Goal: Transaction & Acquisition: Book appointment/travel/reservation

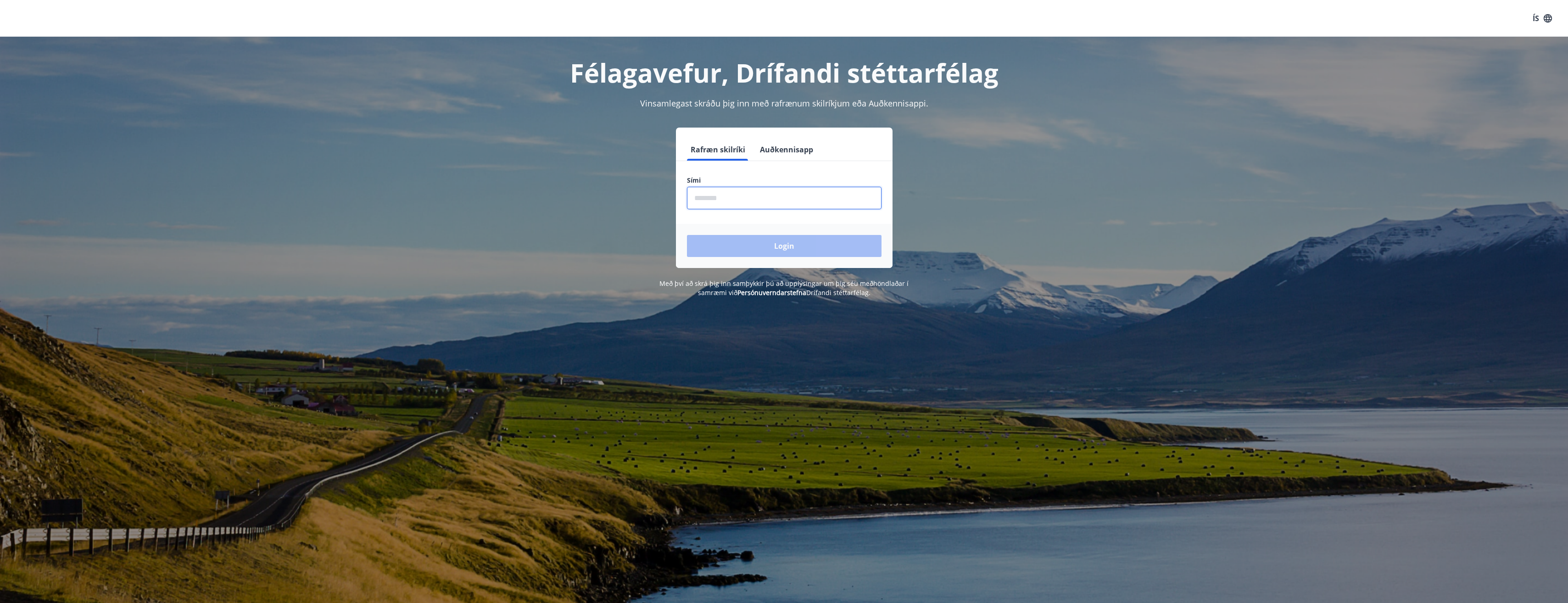
click at [729, 202] on input "phone" at bounding box center [784, 198] width 194 height 23
type input "********"
click at [687, 235] on button "Login" at bounding box center [784, 246] width 194 height 22
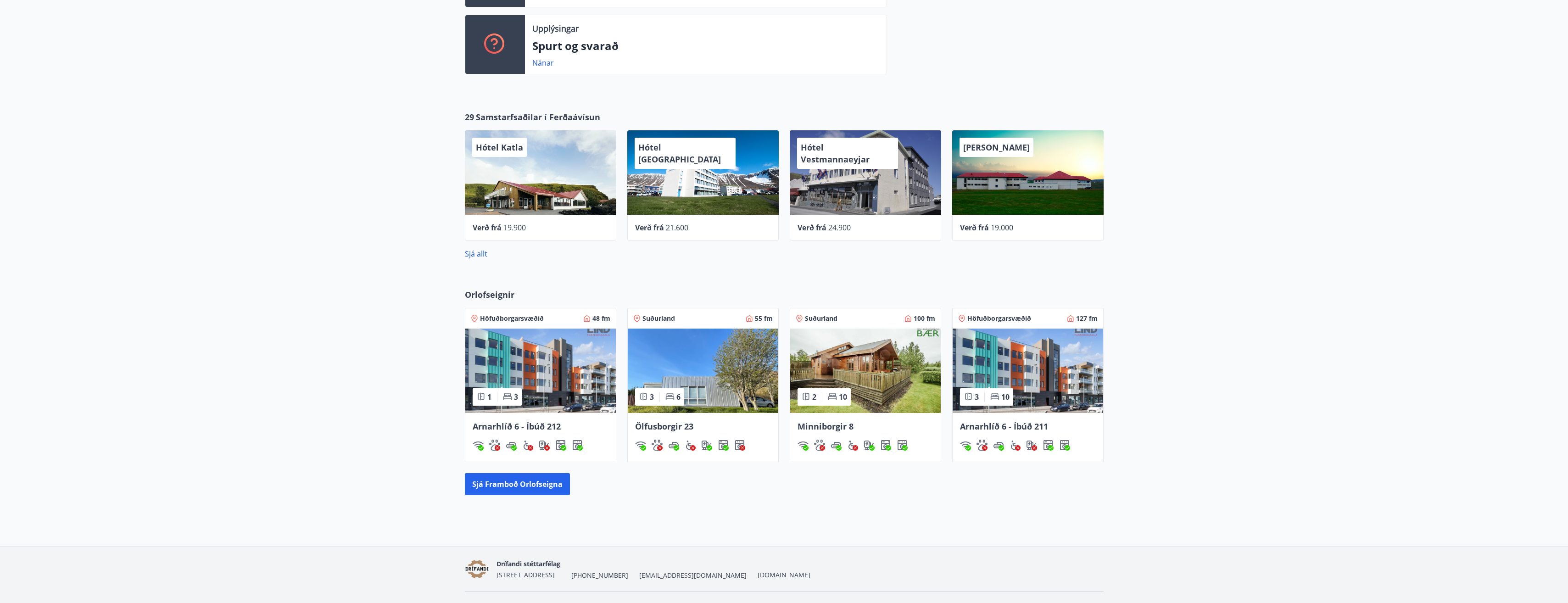
scroll to position [413, 0]
click at [584, 398] on img at bounding box center [540, 371] width 150 height 84
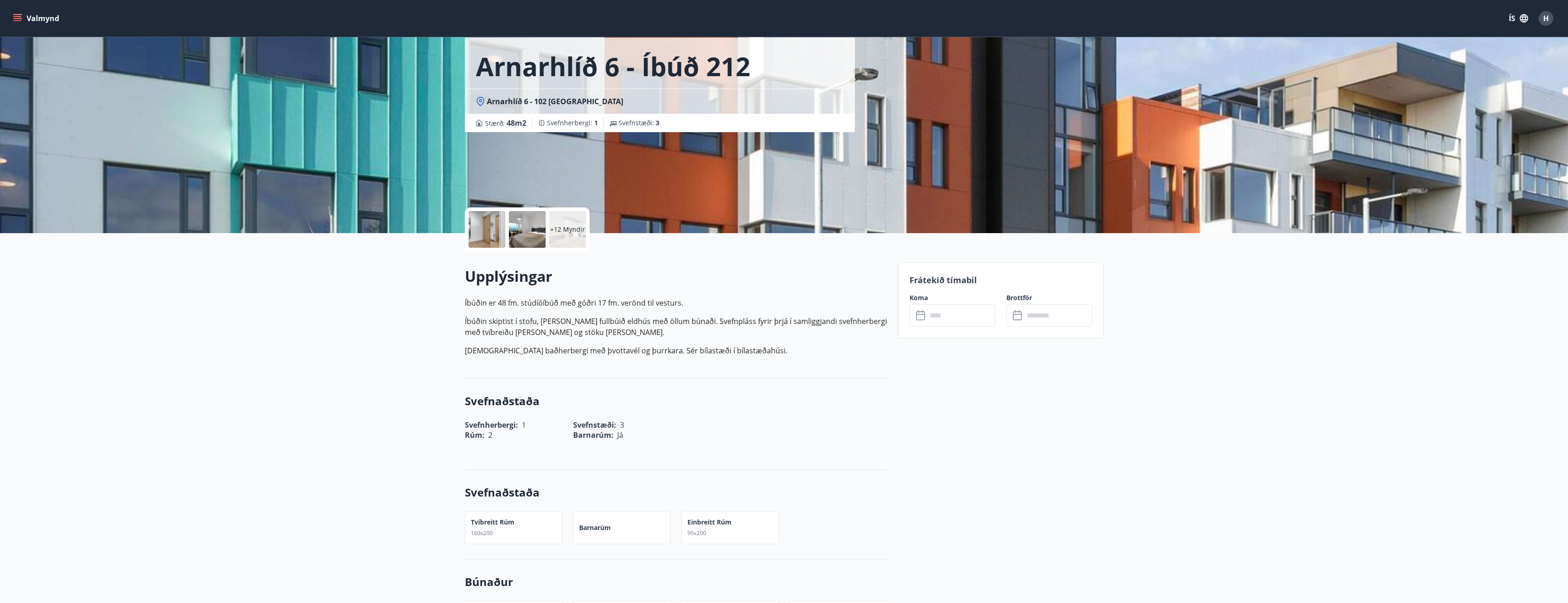
scroll to position [92, 0]
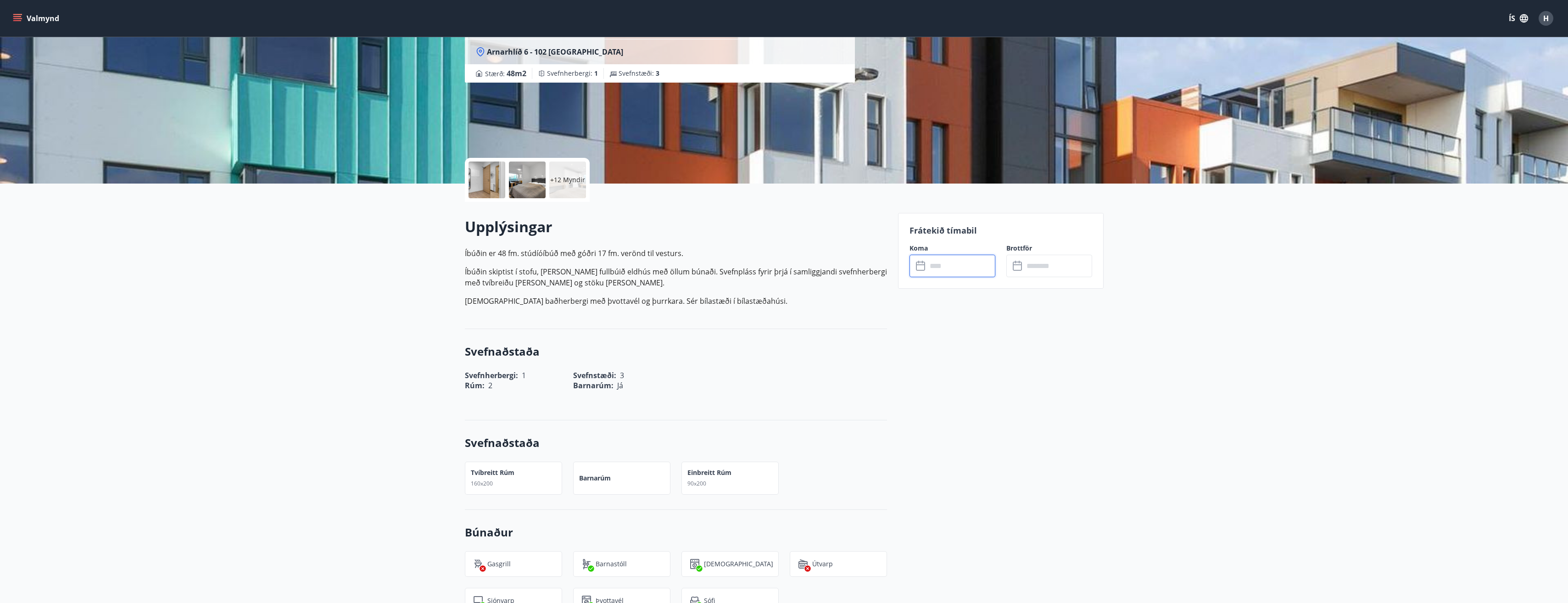
click at [951, 262] on input "text" at bounding box center [961, 266] width 68 height 23
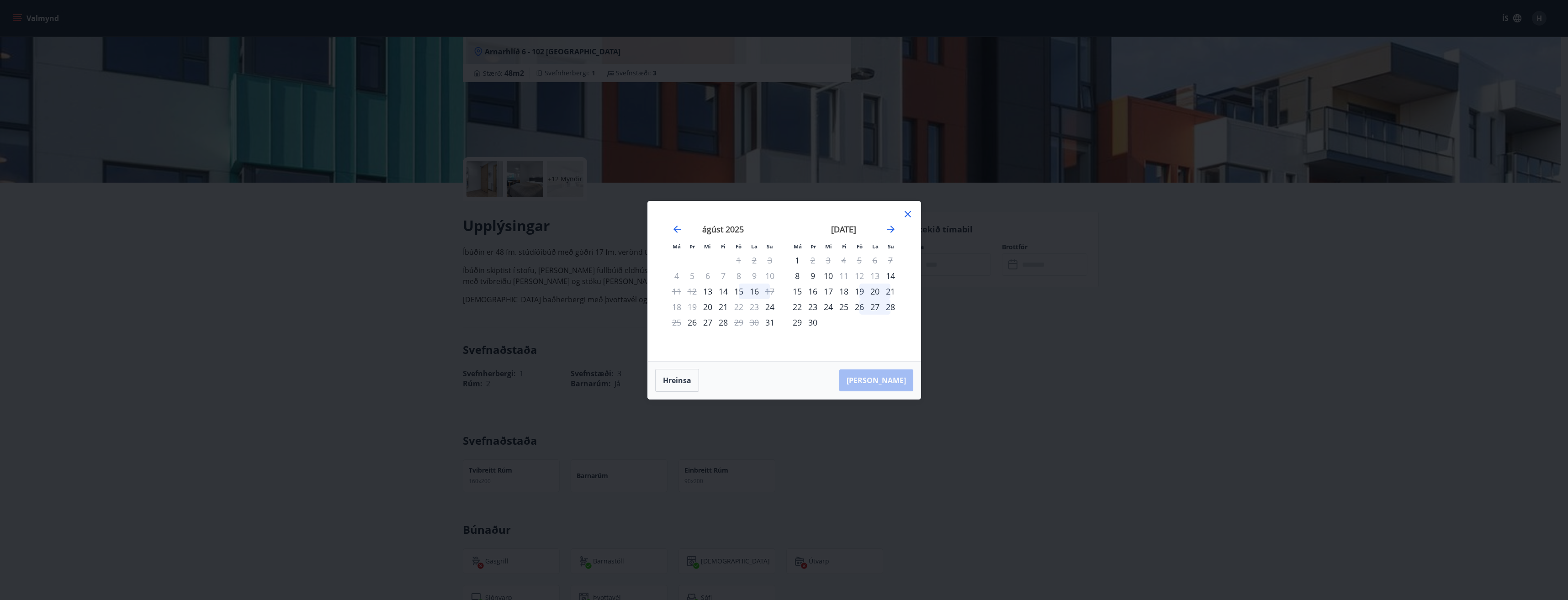
drag, startPoint x: 909, startPoint y: 212, endPoint x: 919, endPoint y: 226, distance: 17.2
click at [912, 212] on icon at bounding box center [908, 214] width 11 height 11
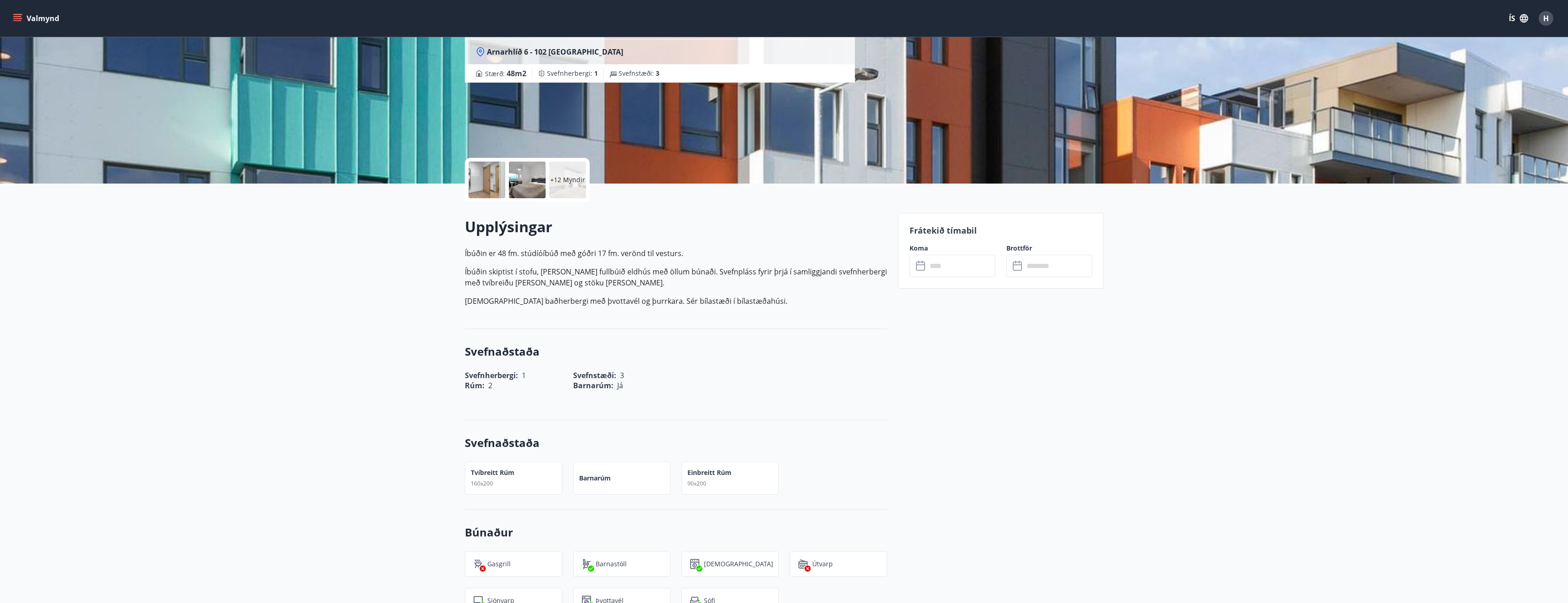
click at [801, 369] on div "Svefnherbergi : 1 Svefnstæði : 3" at bounding box center [670, 370] width 433 height 21
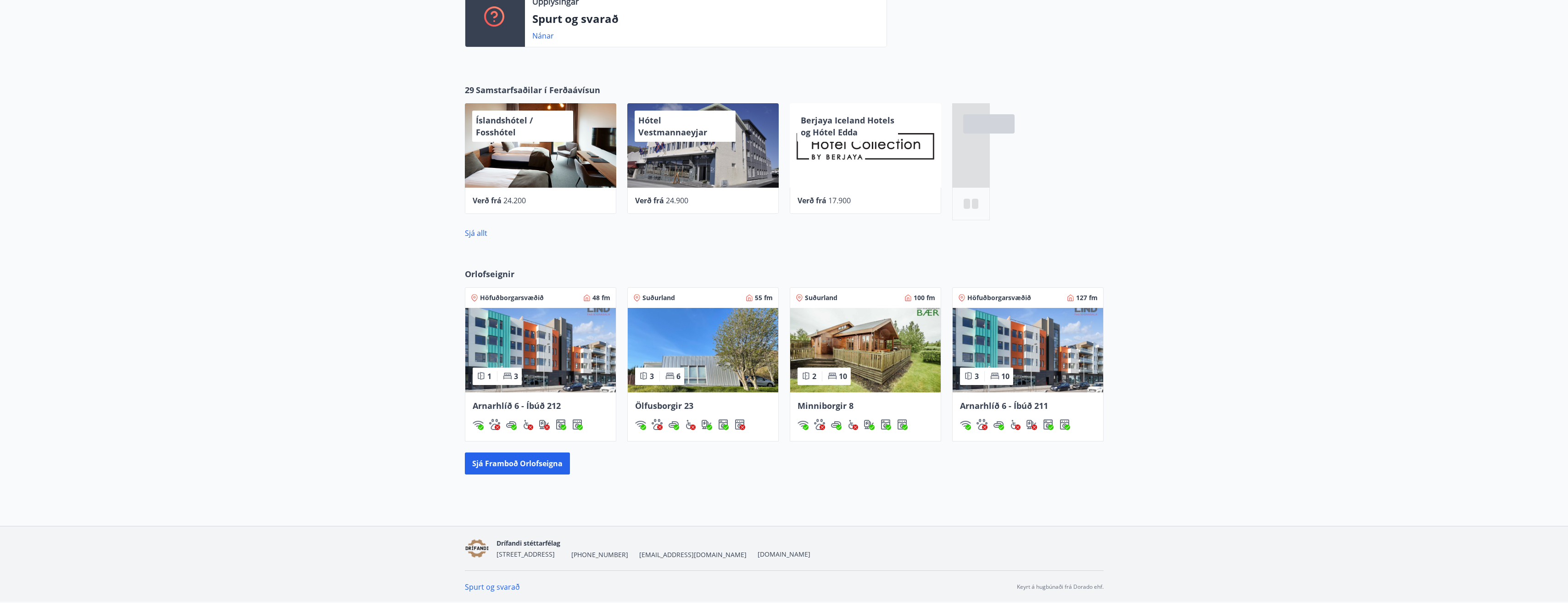
scroll to position [434, 0]
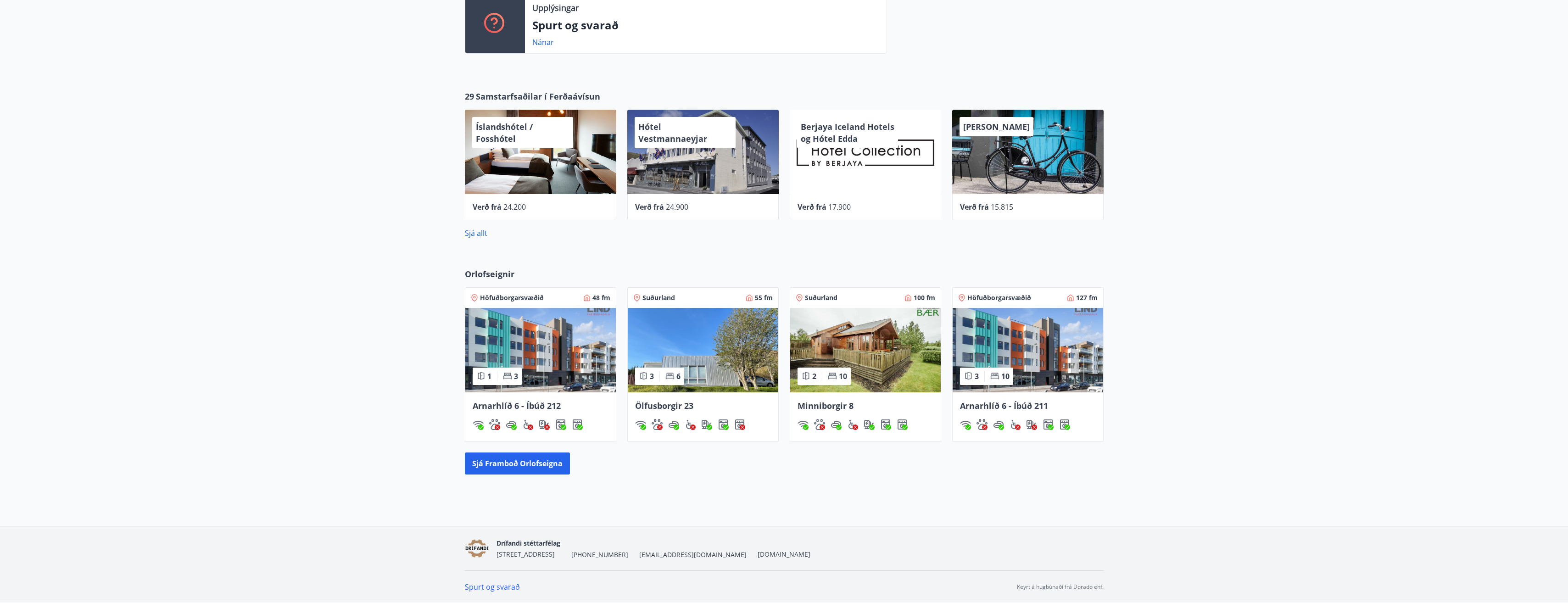
click at [1006, 361] on img at bounding box center [1028, 350] width 150 height 84
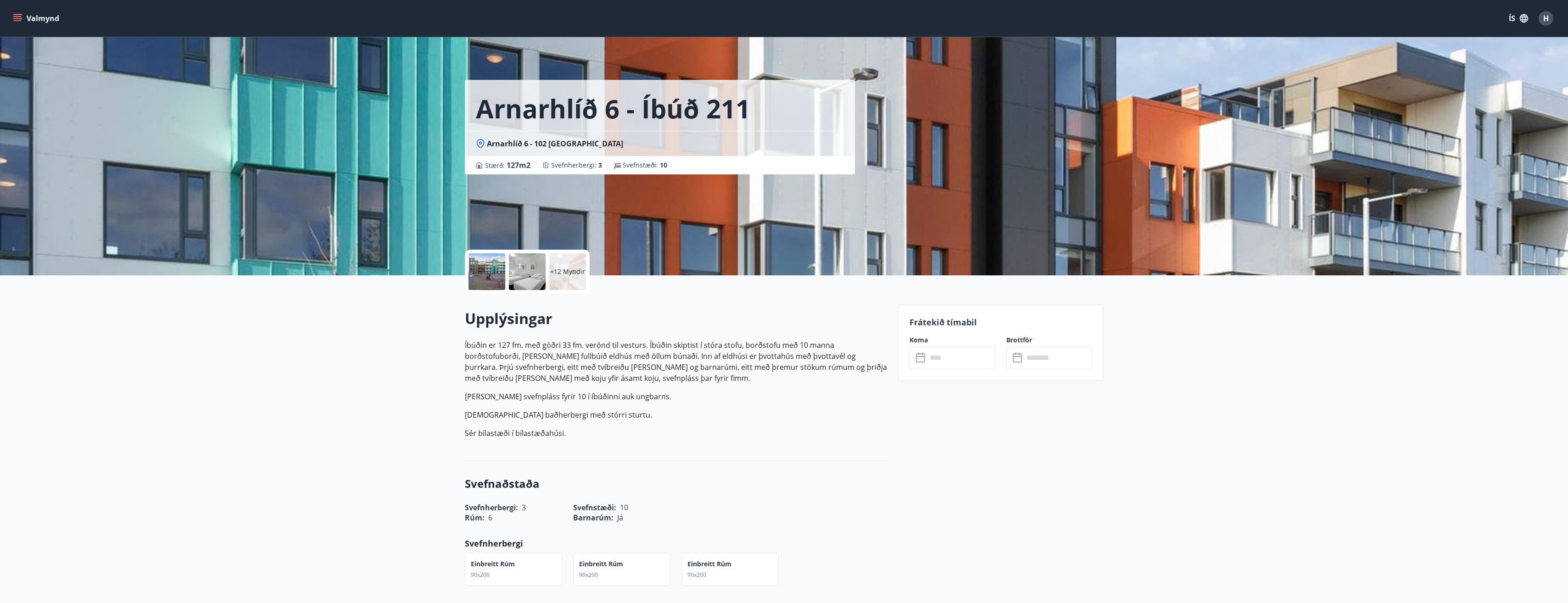
click at [946, 361] on input "text" at bounding box center [961, 358] width 68 height 23
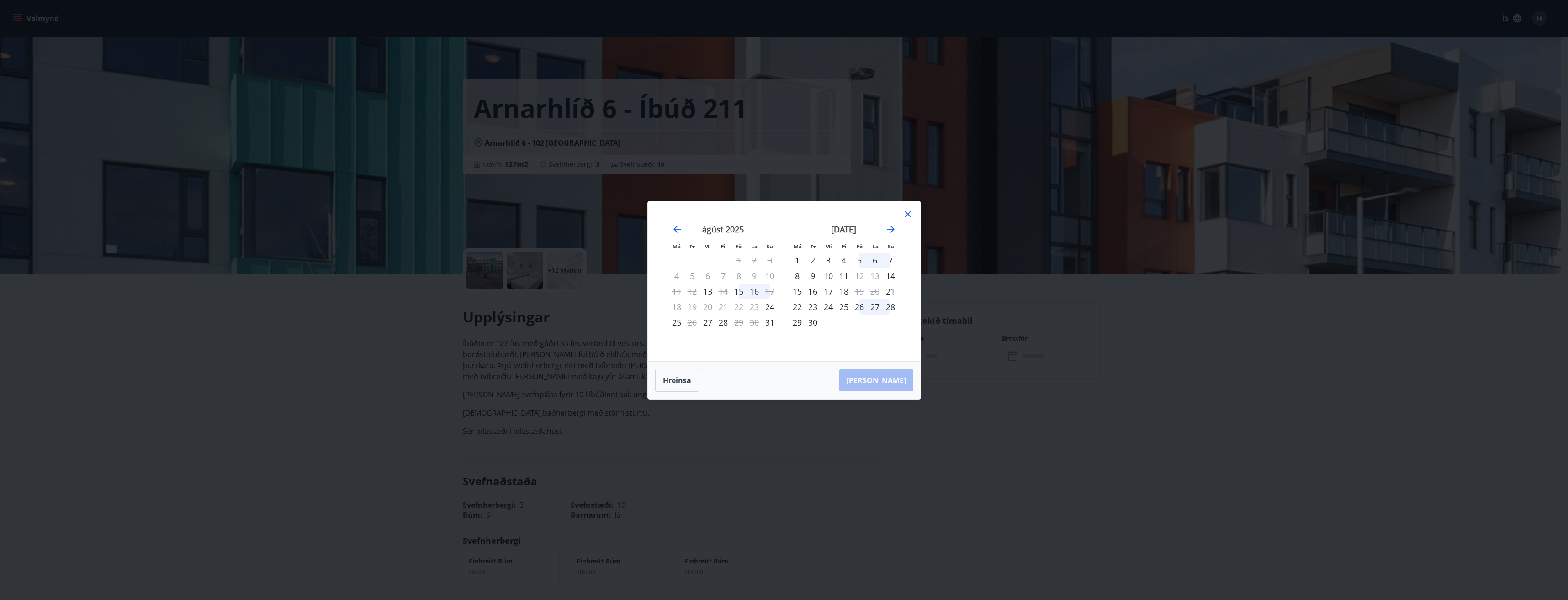
drag, startPoint x: 915, startPoint y: 207, endPoint x: 909, endPoint y: 215, distance: 10.0
click at [909, 215] on div "Má Þr Mi Fi Fö La Su Má Þr Mi Fi Fö La Su júlí 2025 1 2 3 4 5 6 7 8 9 10 11 12 …" at bounding box center [784, 281] width 273 height 160
click at [907, 217] on icon at bounding box center [908, 214] width 11 height 11
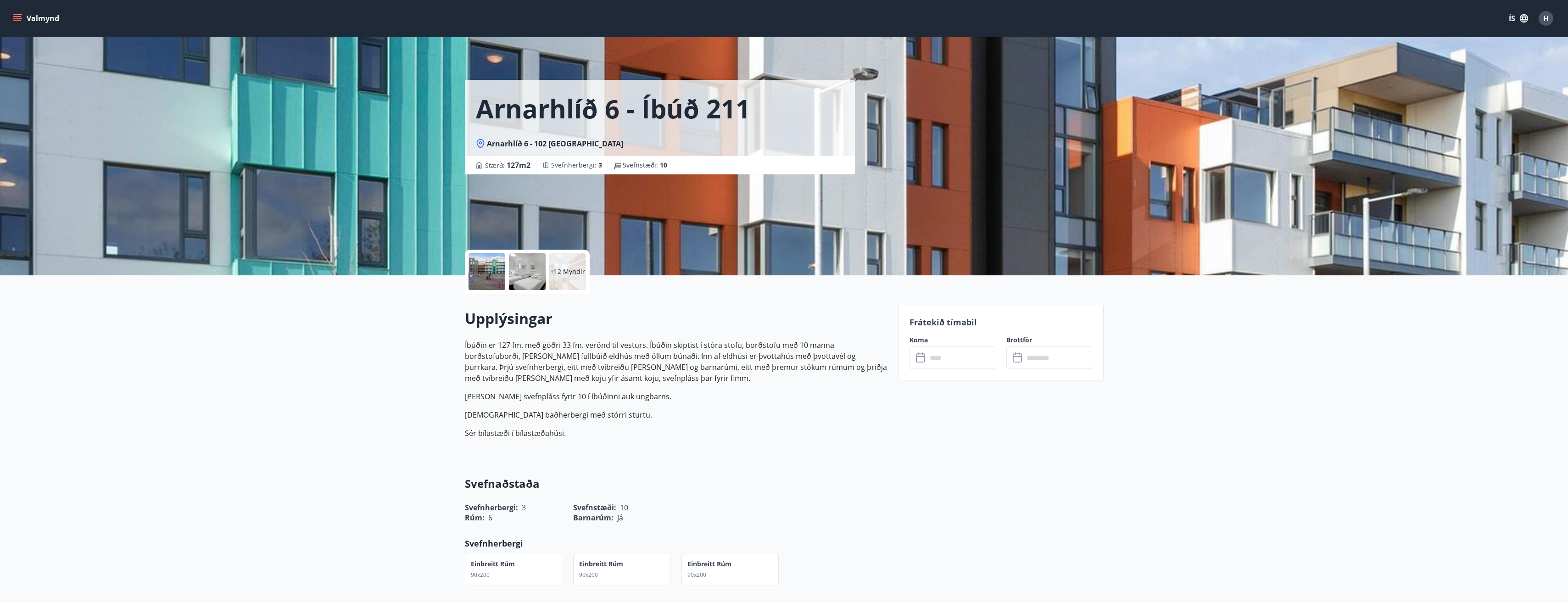
drag, startPoint x: 842, startPoint y: 466, endPoint x: 833, endPoint y: 451, distance: 17.5
click at [842, 465] on div "Svefnaðstaða Svefnherbergi : 3 Svefnstæði : 10 Rúm : 6 Barnarúm : Já Svefnherbe…" at bounding box center [675, 594] width 422 height 267
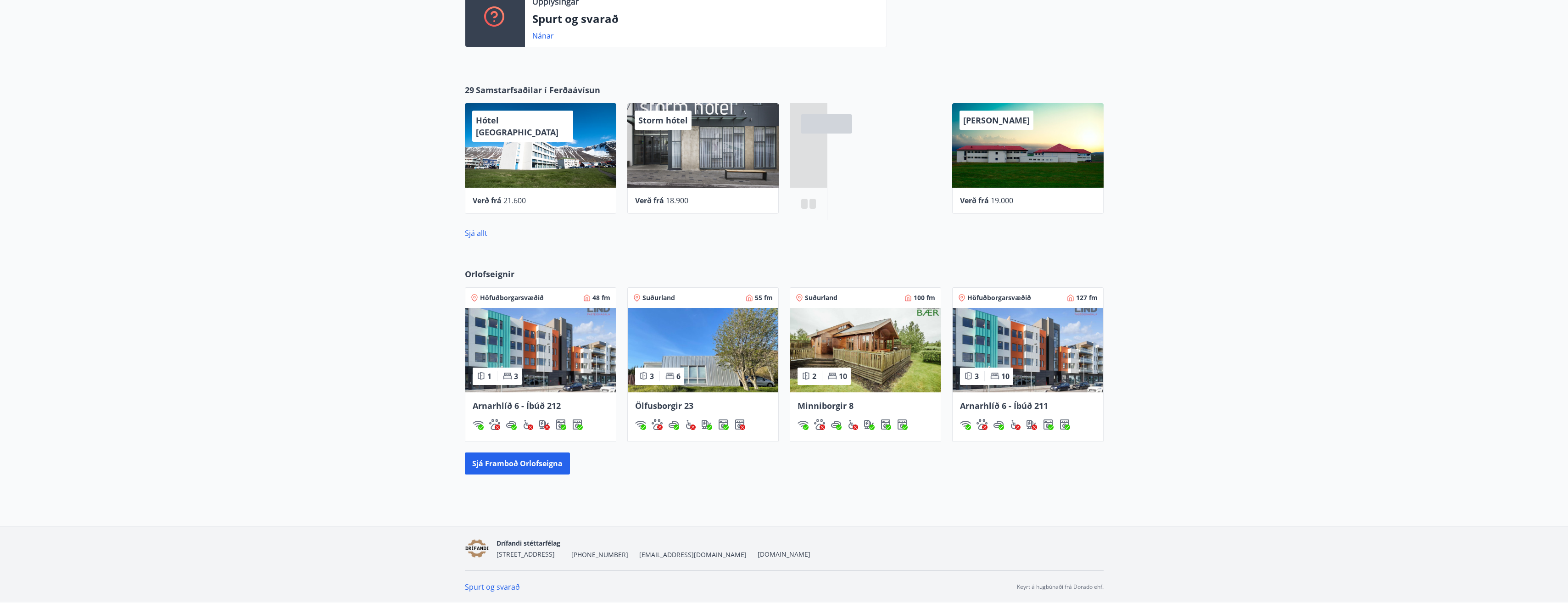
scroll to position [434, 0]
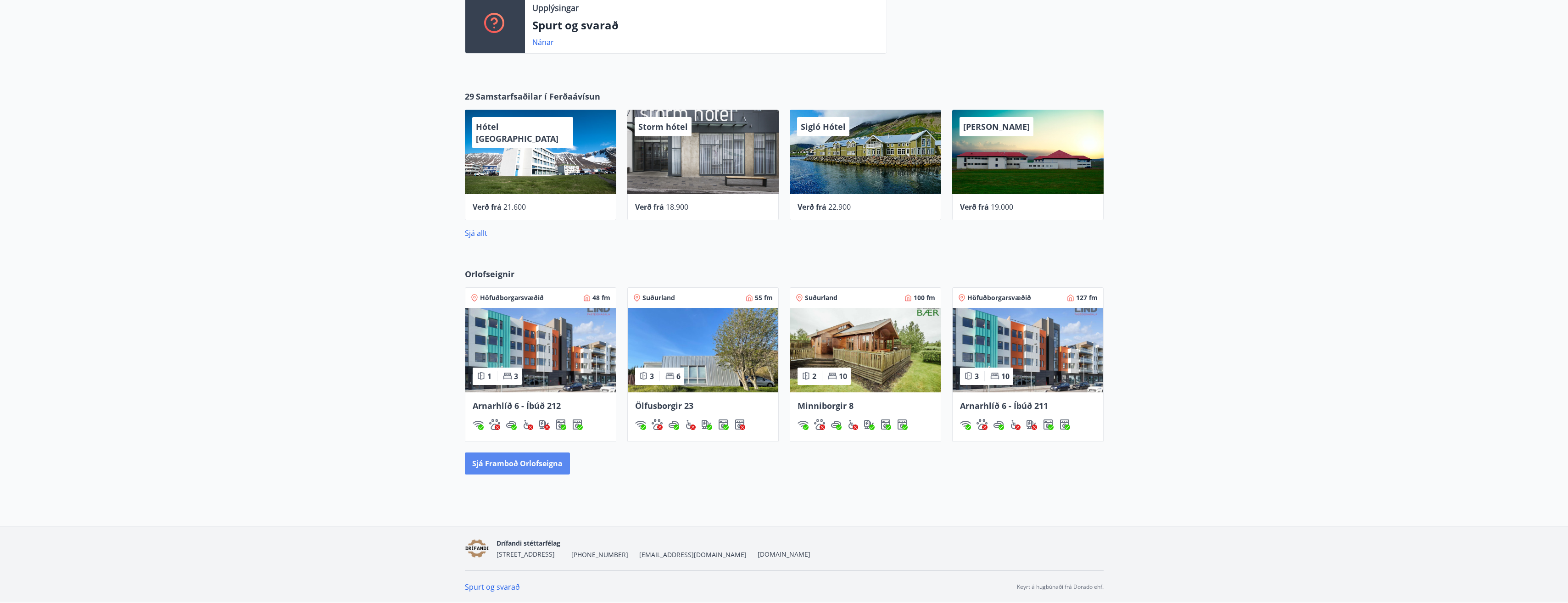
click at [545, 468] on button "Sjá framboð orlofseigna" at bounding box center [517, 464] width 105 height 22
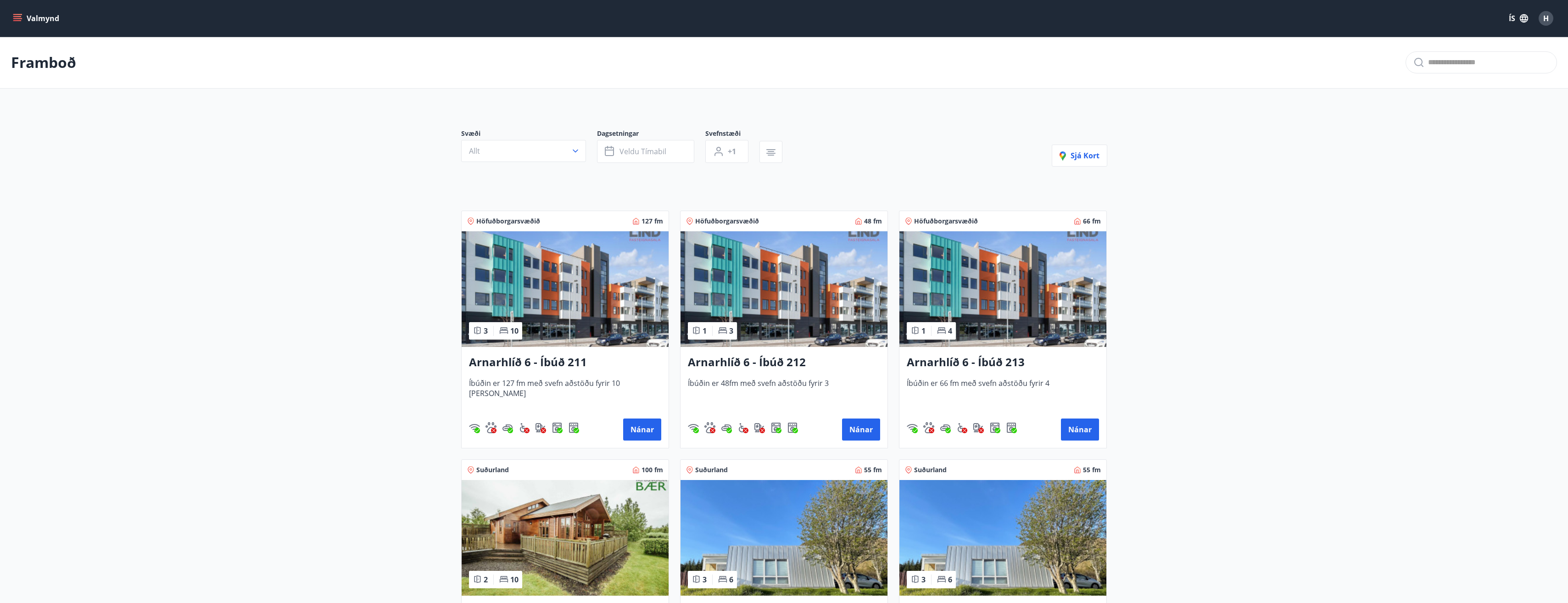
click at [1005, 272] on img at bounding box center [1003, 289] width 207 height 116
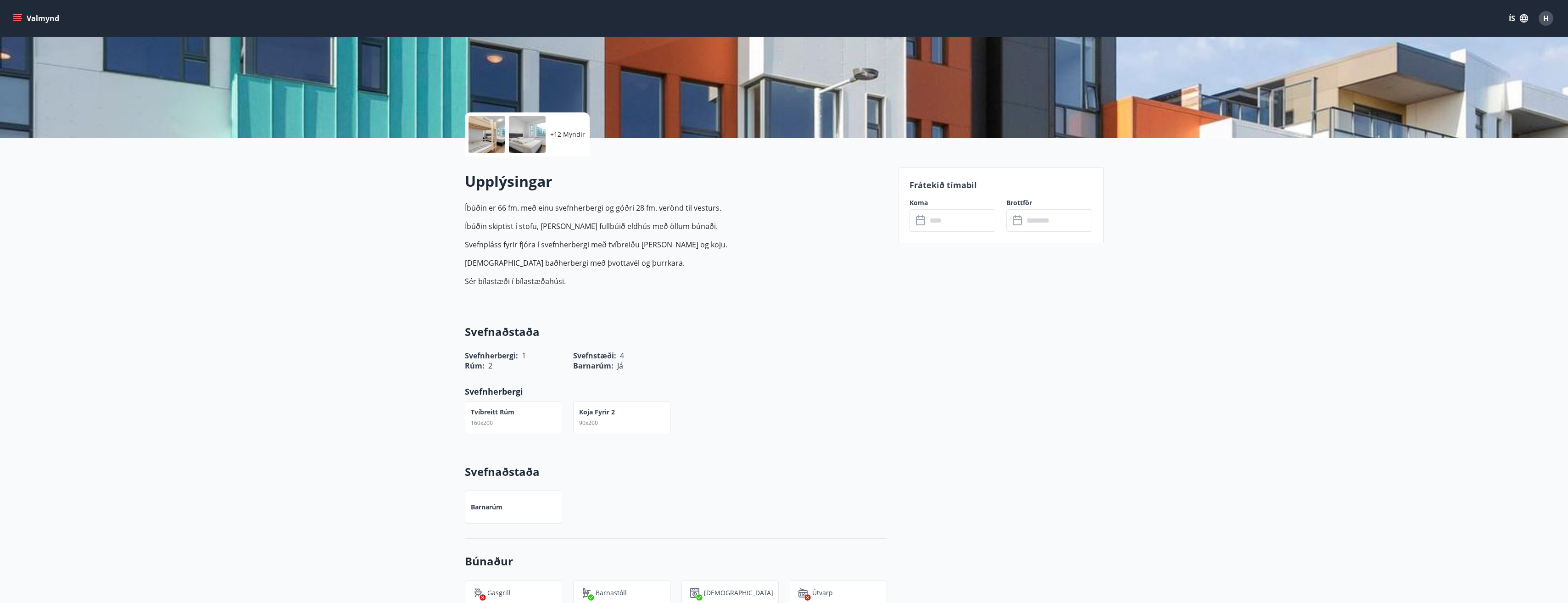
scroll to position [138, 0]
click at [946, 220] on input "text" at bounding box center [961, 220] width 68 height 23
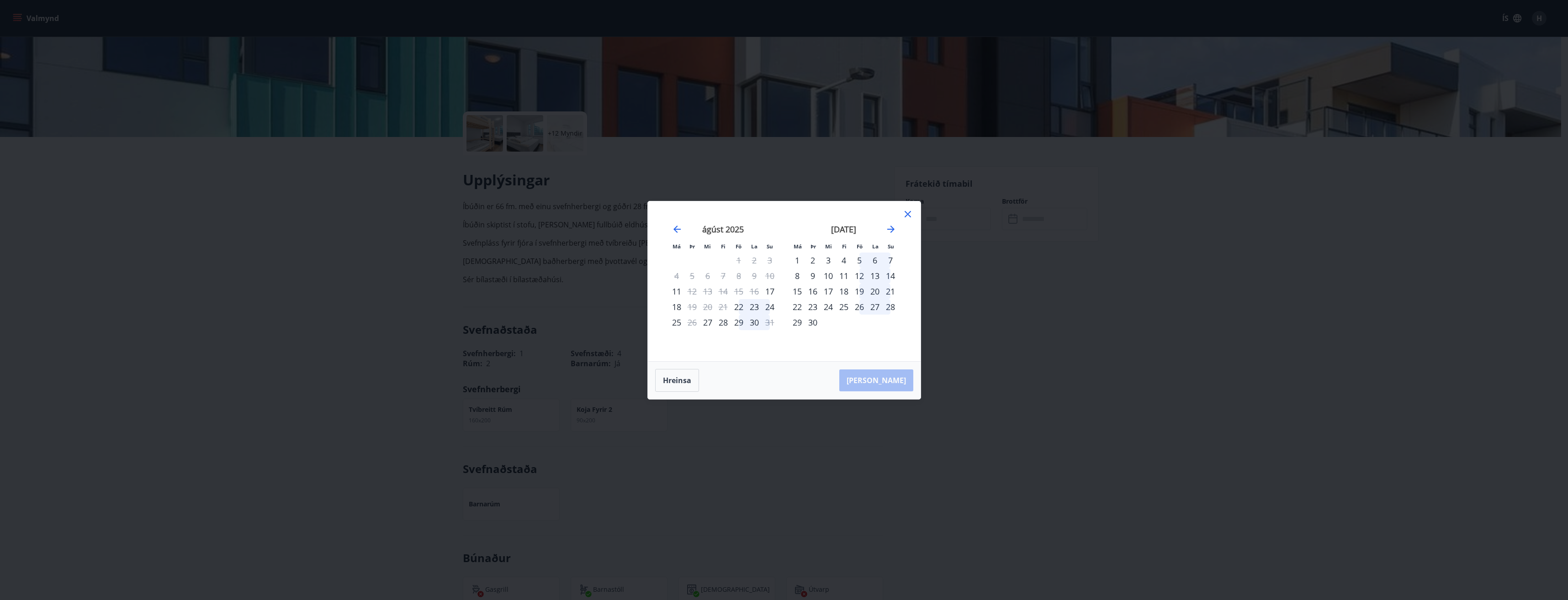
click at [754, 305] on div "23" at bounding box center [754, 307] width 16 height 16
click at [774, 307] on div "24" at bounding box center [770, 307] width 16 height 16
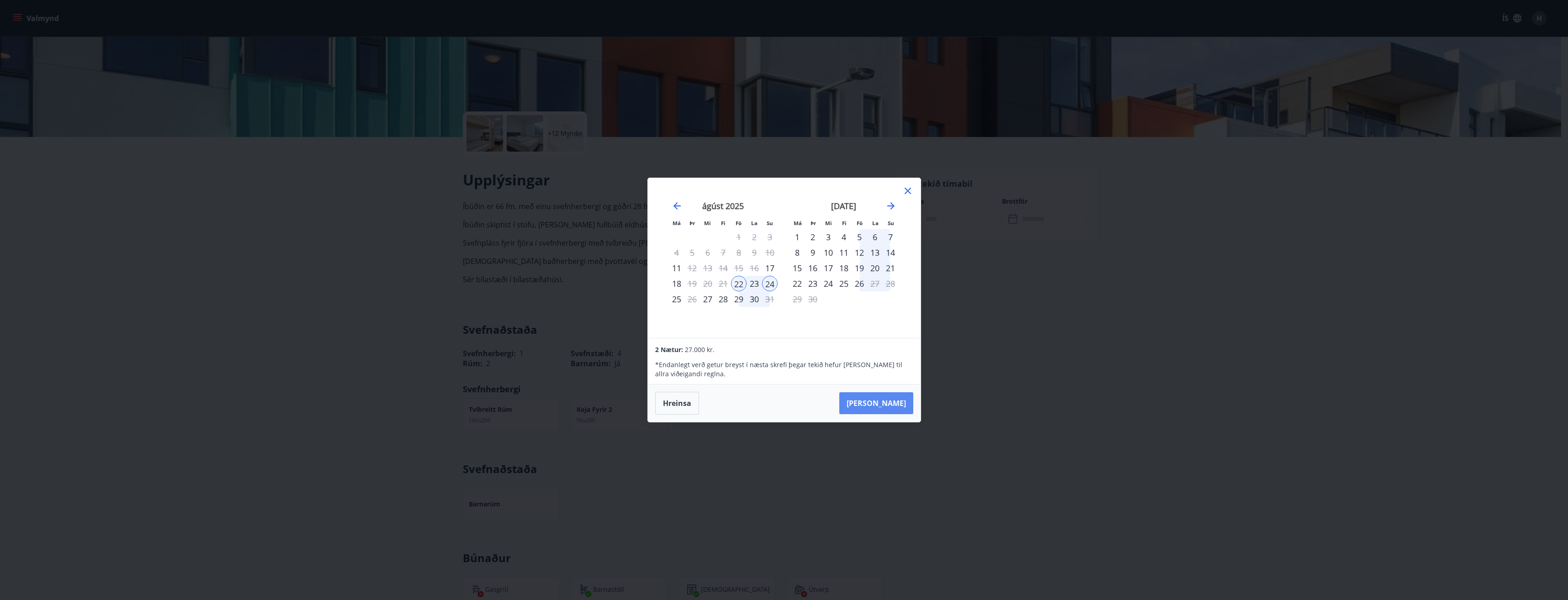
click at [886, 404] on button "Taka Frá" at bounding box center [877, 403] width 74 height 22
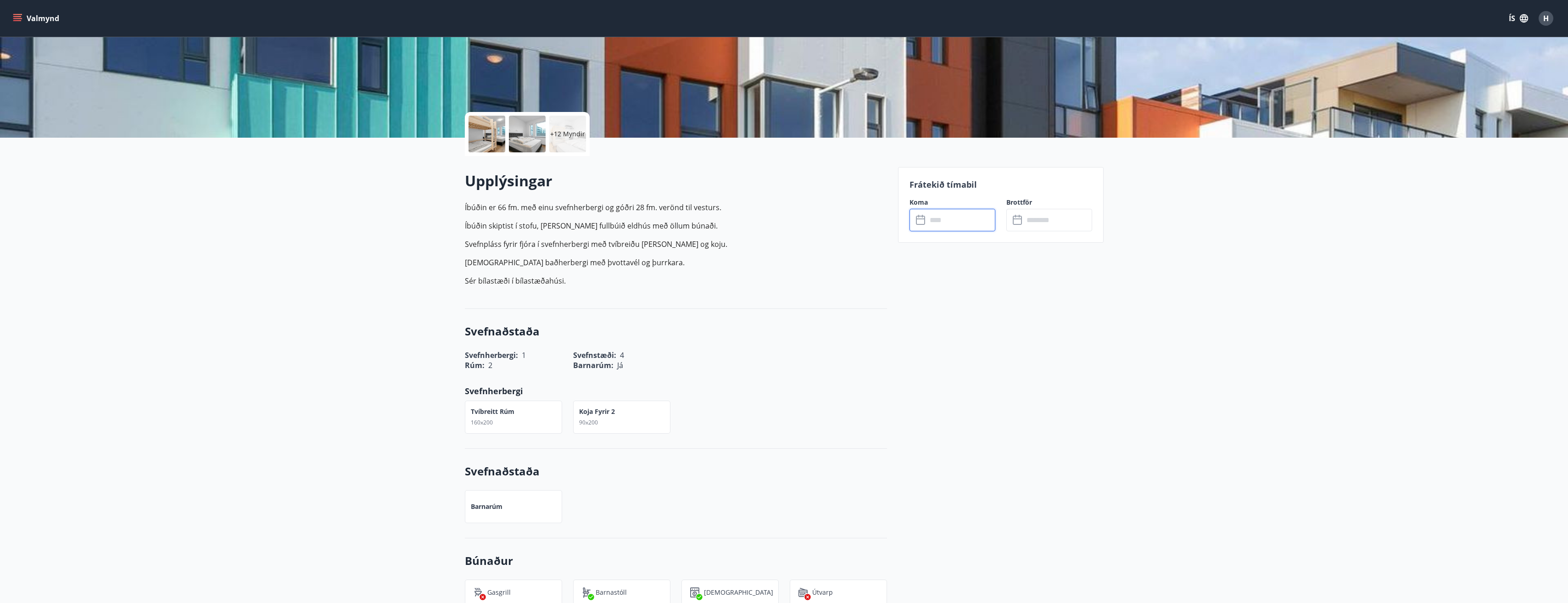
type input "******"
click at [954, 218] on input "******" at bounding box center [961, 220] width 68 height 23
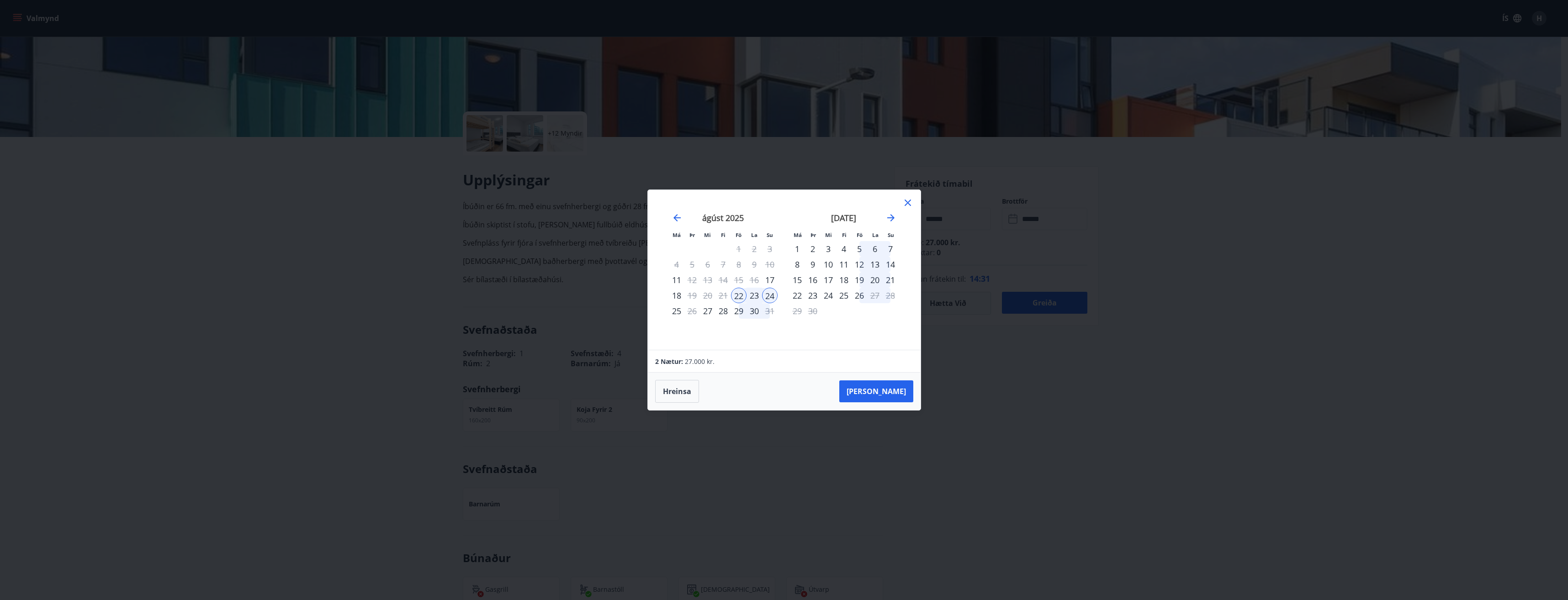
click at [754, 294] on div "23" at bounding box center [754, 296] width 16 height 16
click at [737, 296] on div "22" at bounding box center [739, 296] width 16 height 16
click at [753, 294] on div "23" at bounding box center [754, 296] width 16 height 16
click at [896, 400] on button "Taka Frá" at bounding box center [877, 391] width 74 height 22
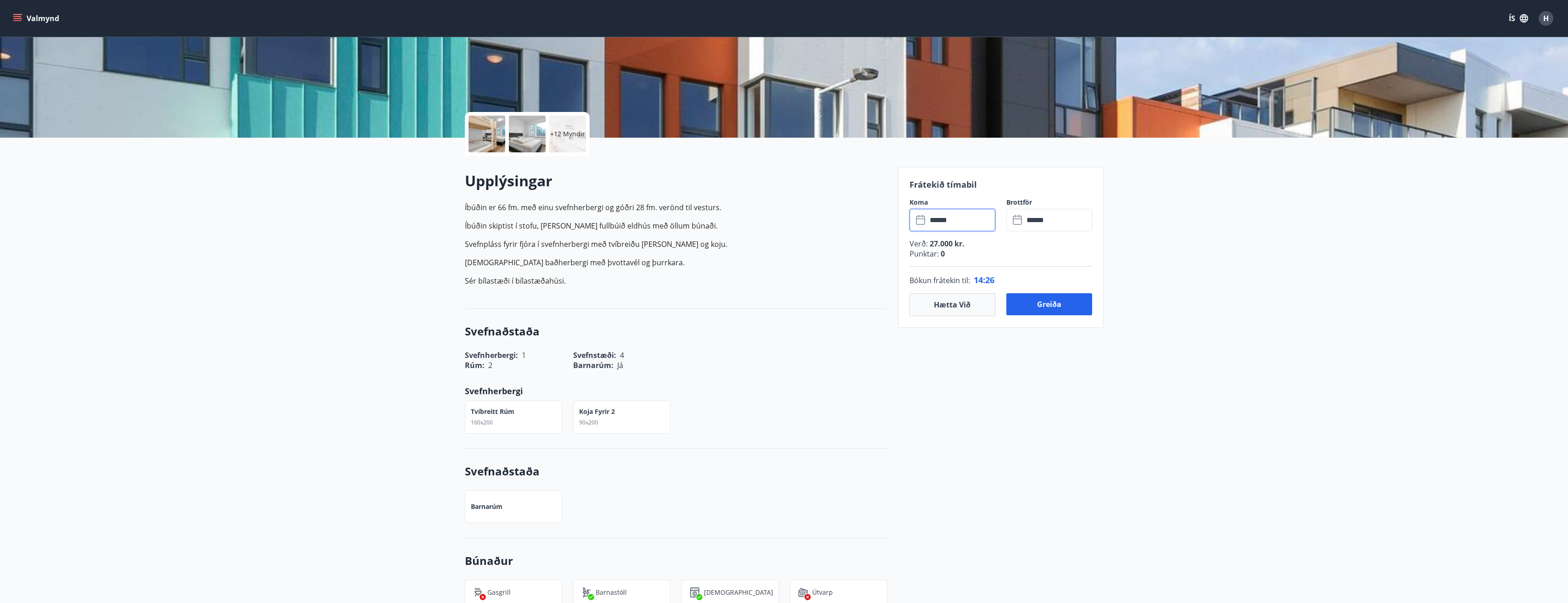
click at [970, 228] on input "******" at bounding box center [961, 220] width 68 height 23
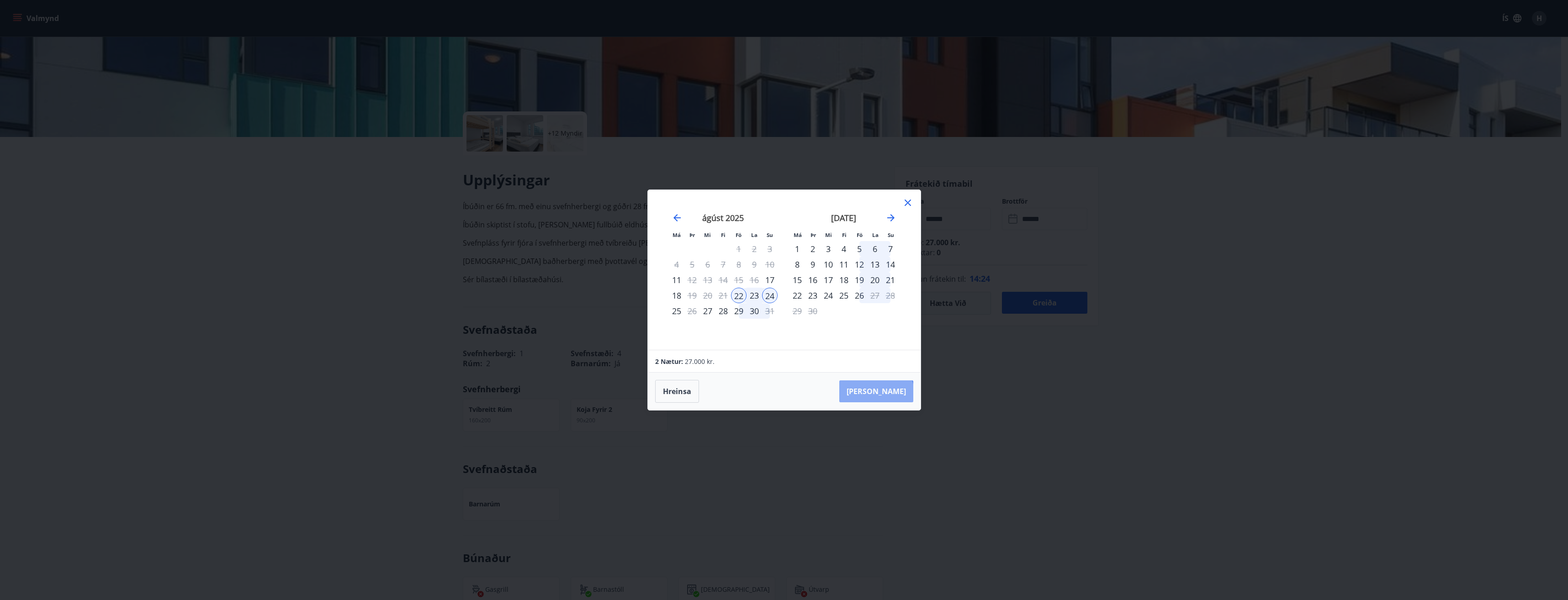
click at [904, 396] on button "Taka Frá" at bounding box center [877, 391] width 74 height 22
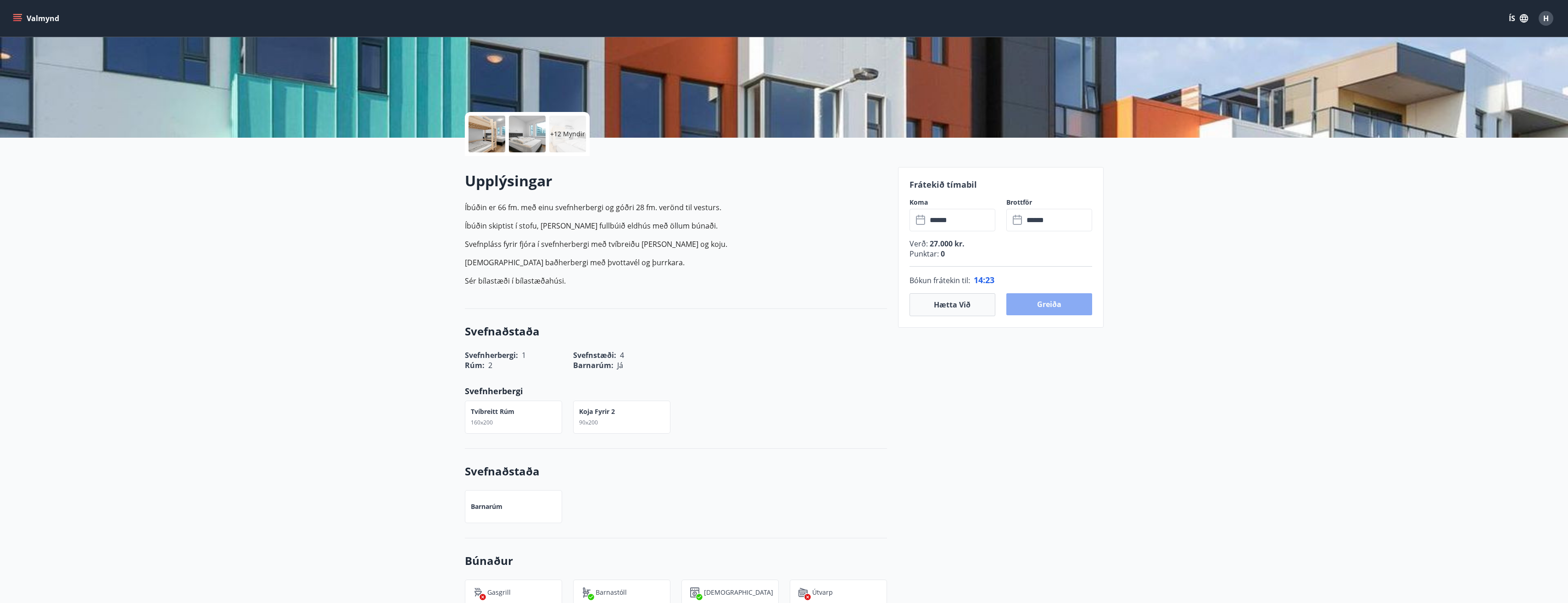
click at [1048, 310] on button "Greiða" at bounding box center [1049, 305] width 86 height 22
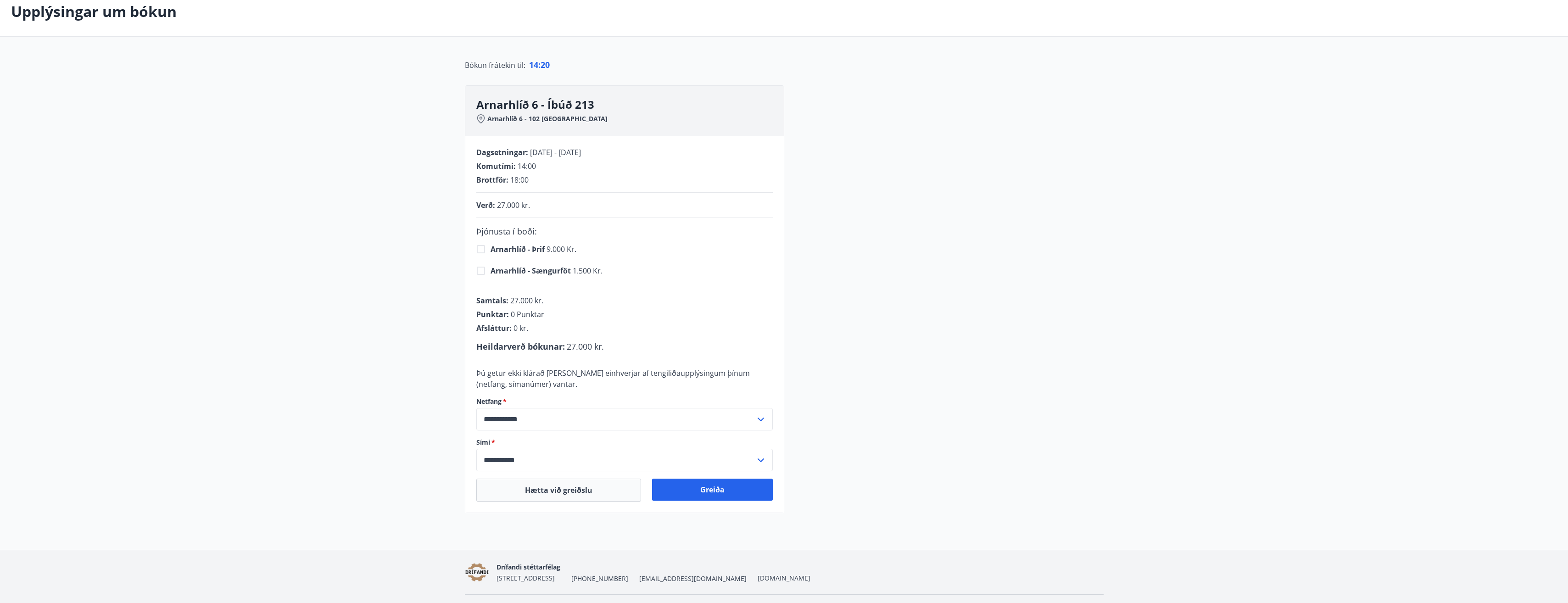
scroll to position [29, 0]
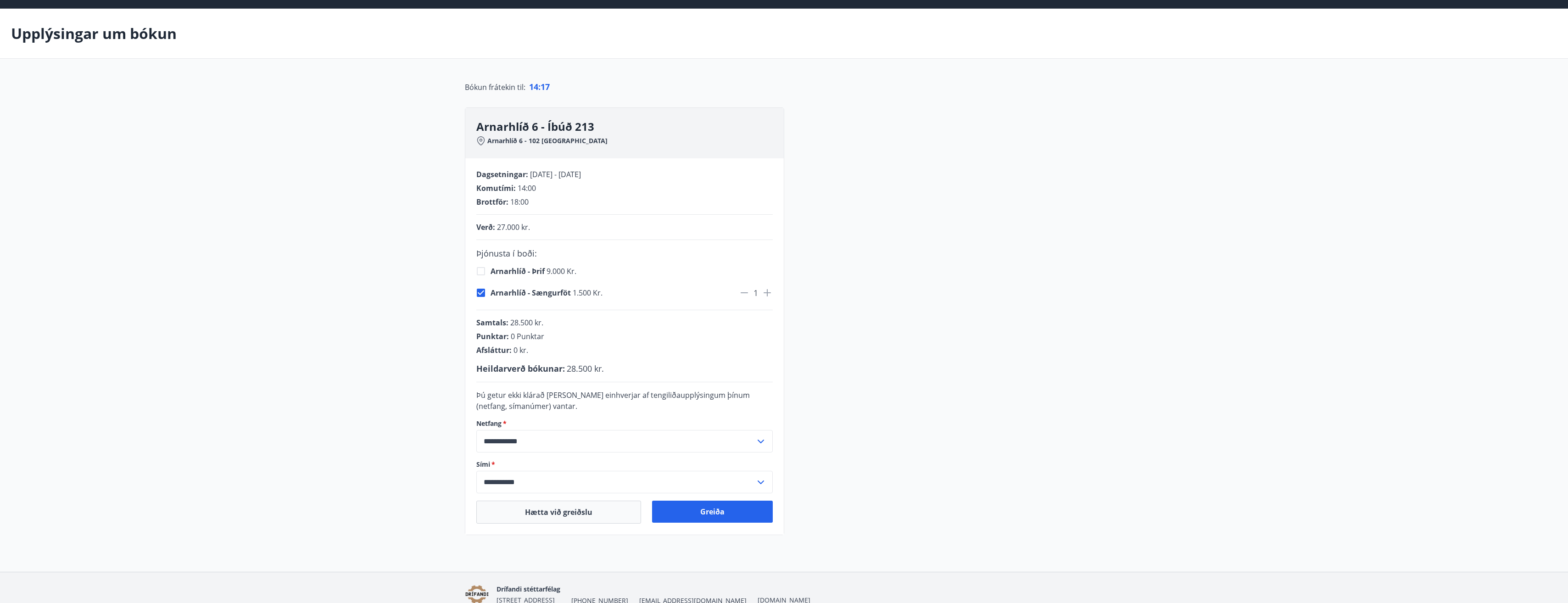
click at [764, 293] on icon at bounding box center [767, 293] width 7 height 7
click at [902, 344] on div "**********" at bounding box center [784, 322] width 639 height 428
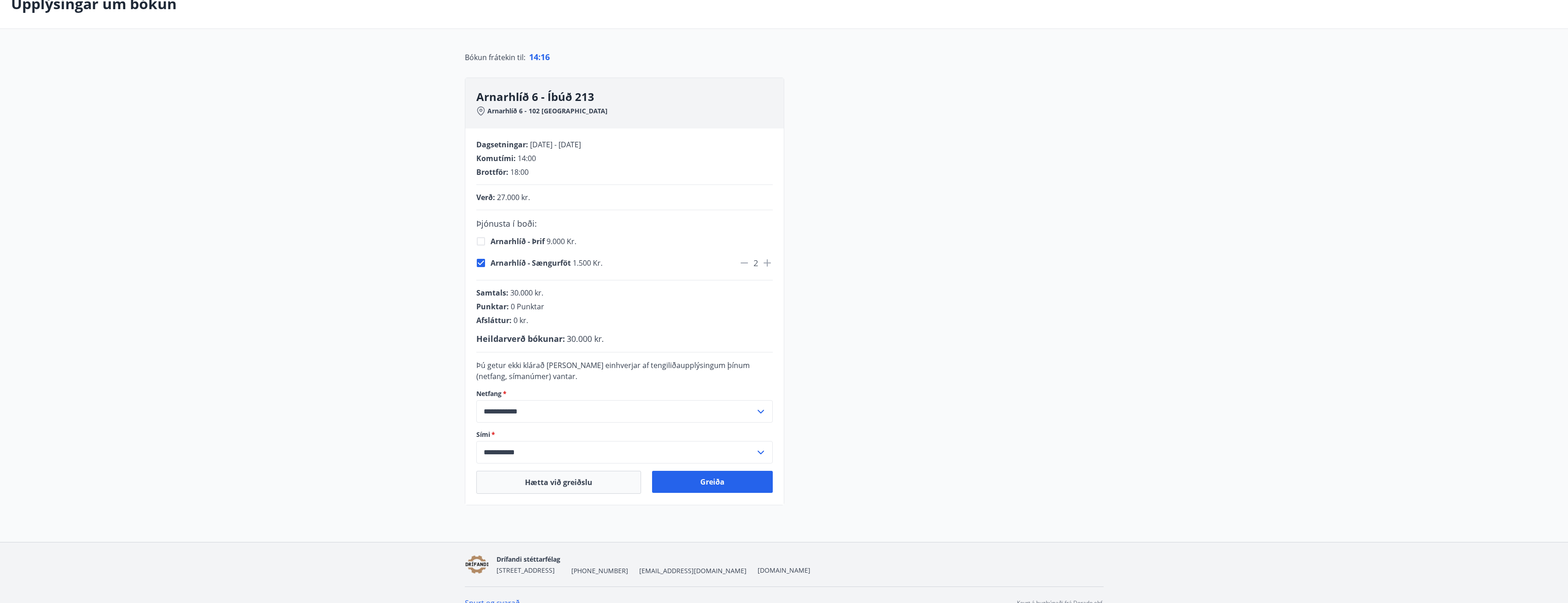
scroll to position [75, 0]
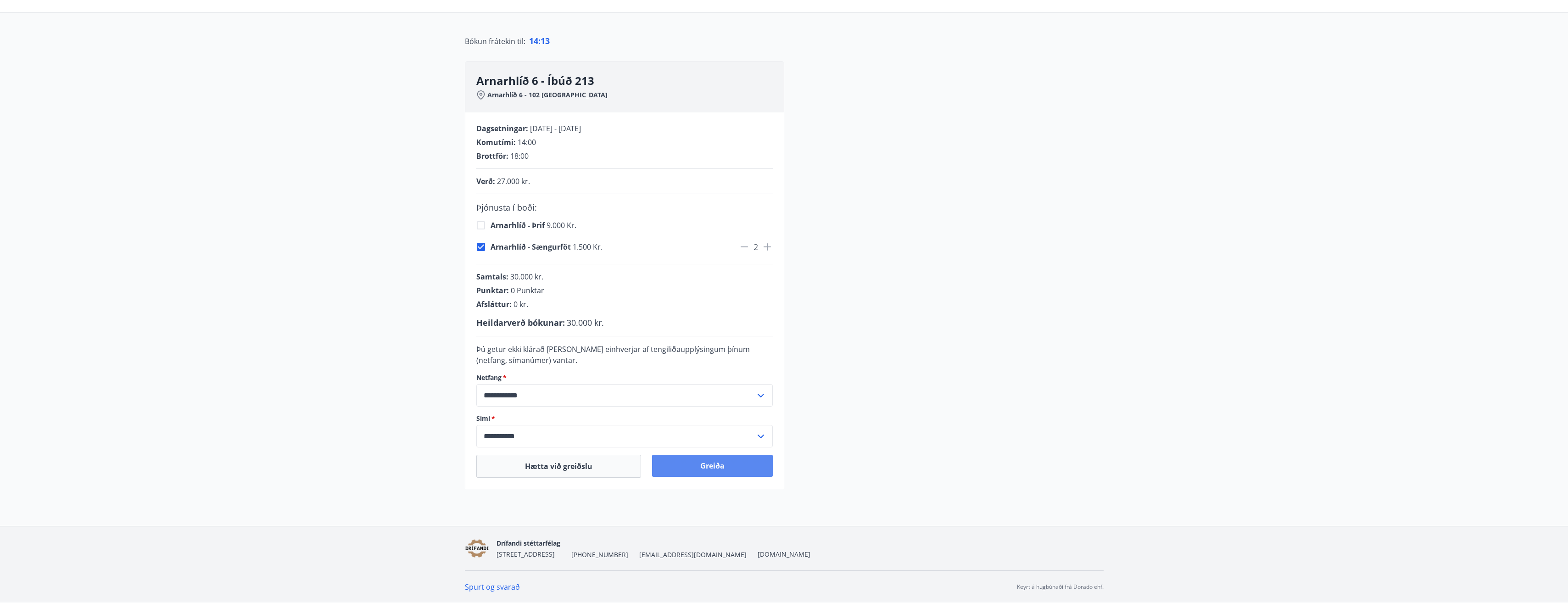
click at [741, 465] on button "Greiða" at bounding box center [712, 466] width 120 height 22
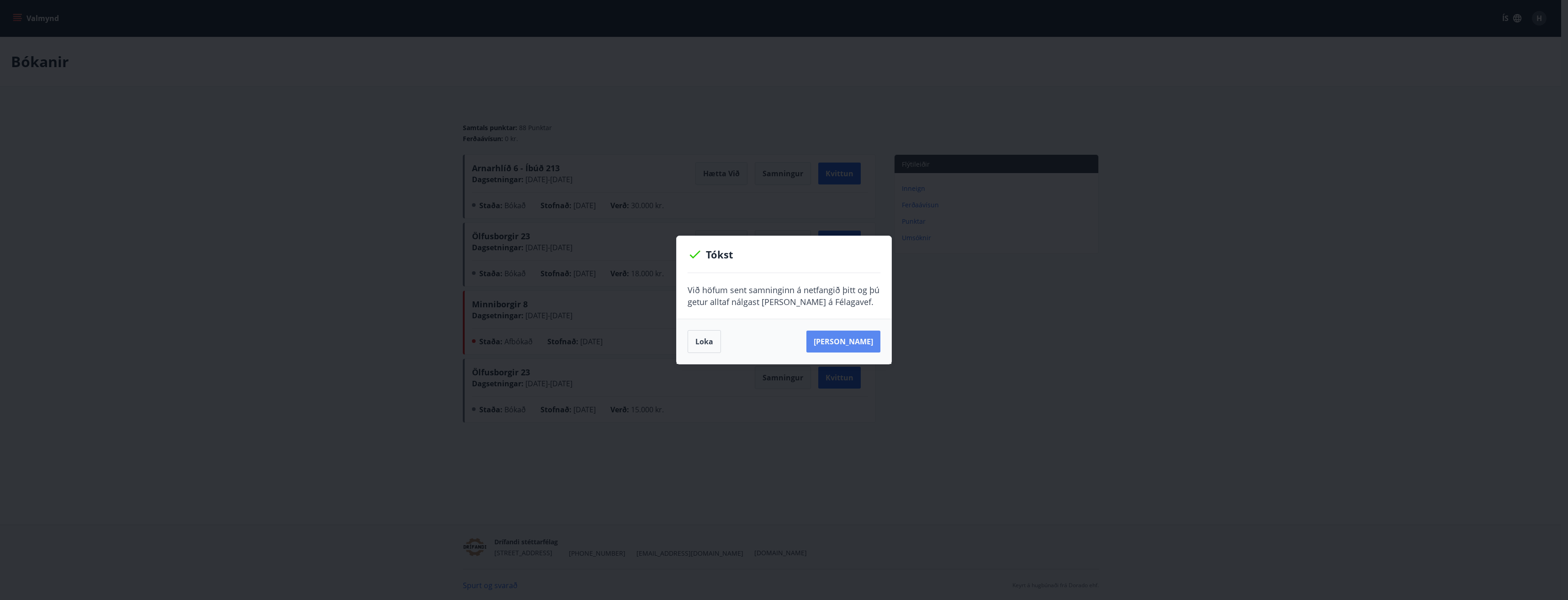
click at [829, 346] on button "Sjá samning" at bounding box center [844, 341] width 74 height 22
click at [1171, 194] on div "Tókst Við höfum sent samninginn á netfangið þitt og þú getur alltaf nálgast han…" at bounding box center [784, 300] width 1568 height 600
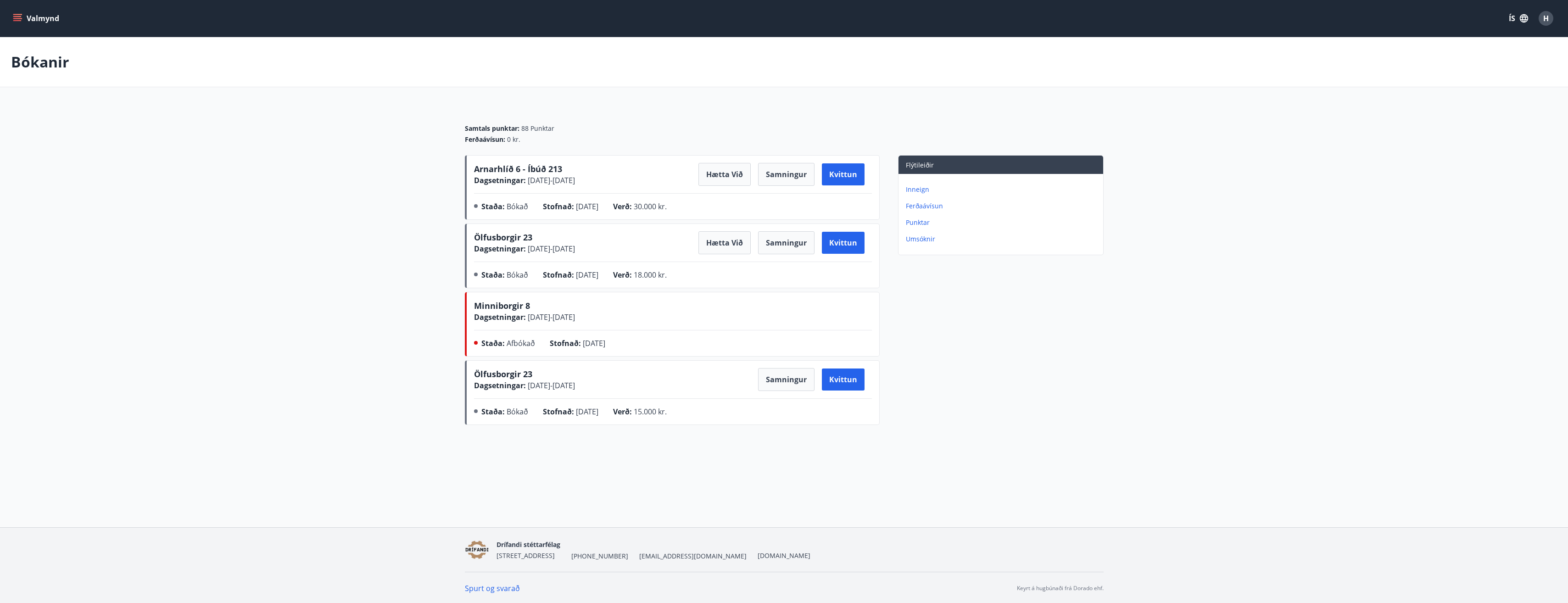
click at [501, 170] on span "Arnarhlíð 6 - Íbúð 213" at bounding box center [518, 169] width 88 height 11
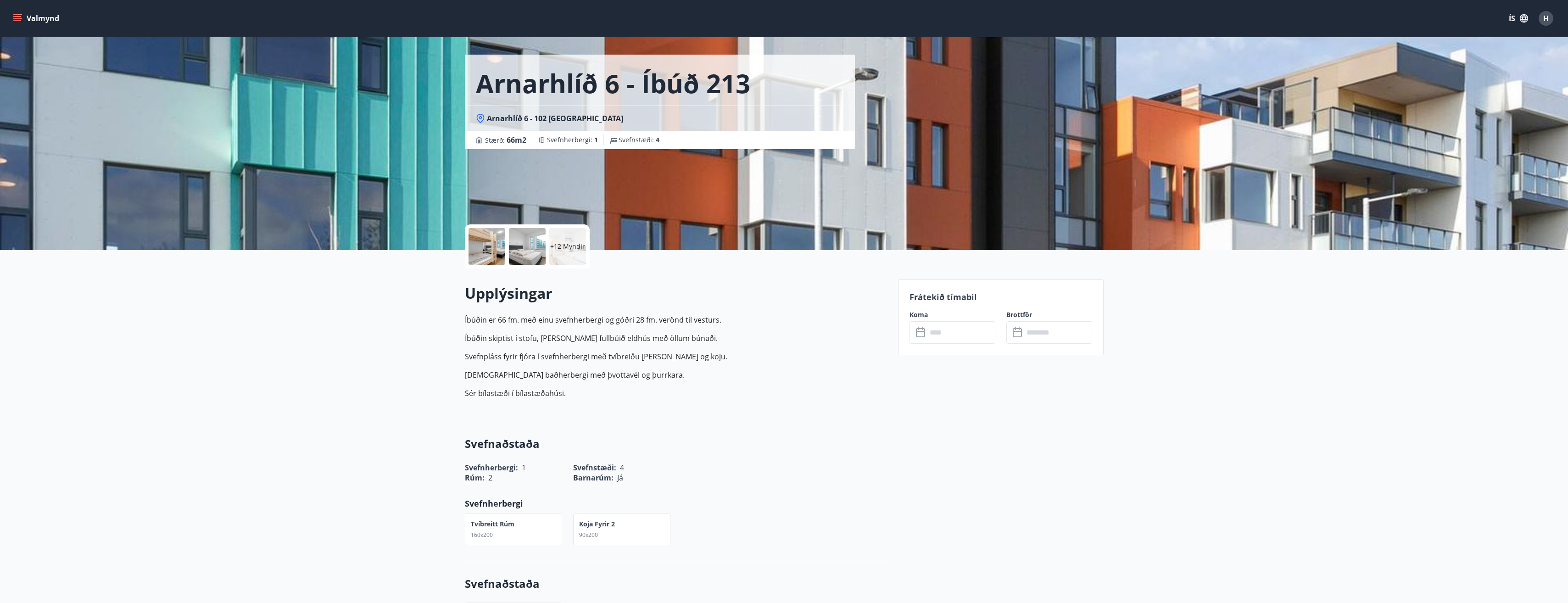
scroll to position [46, 0]
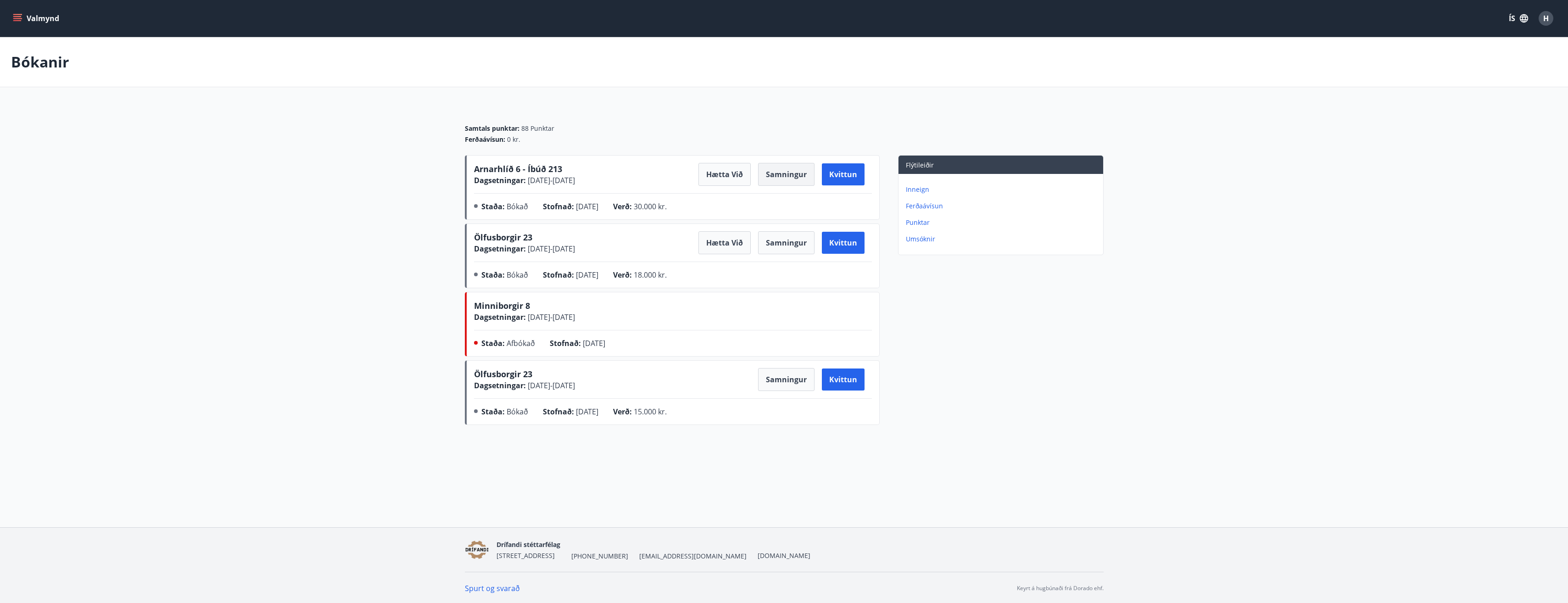
click at [798, 182] on button "Samningur" at bounding box center [786, 174] width 56 height 23
click at [547, 168] on span "Arnarhlíð 6 - Íbúð 213" at bounding box center [518, 169] width 88 height 11
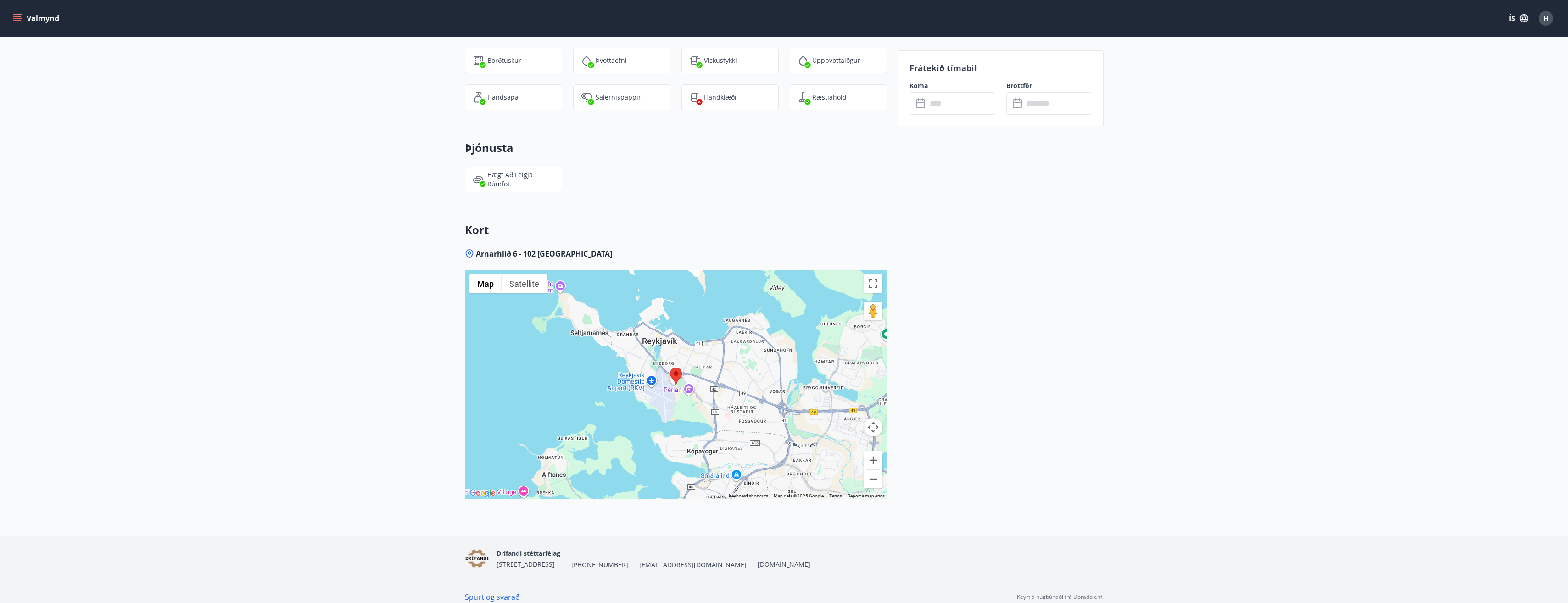
scroll to position [1145, 0]
